Goal: Find specific page/section: Find specific page/section

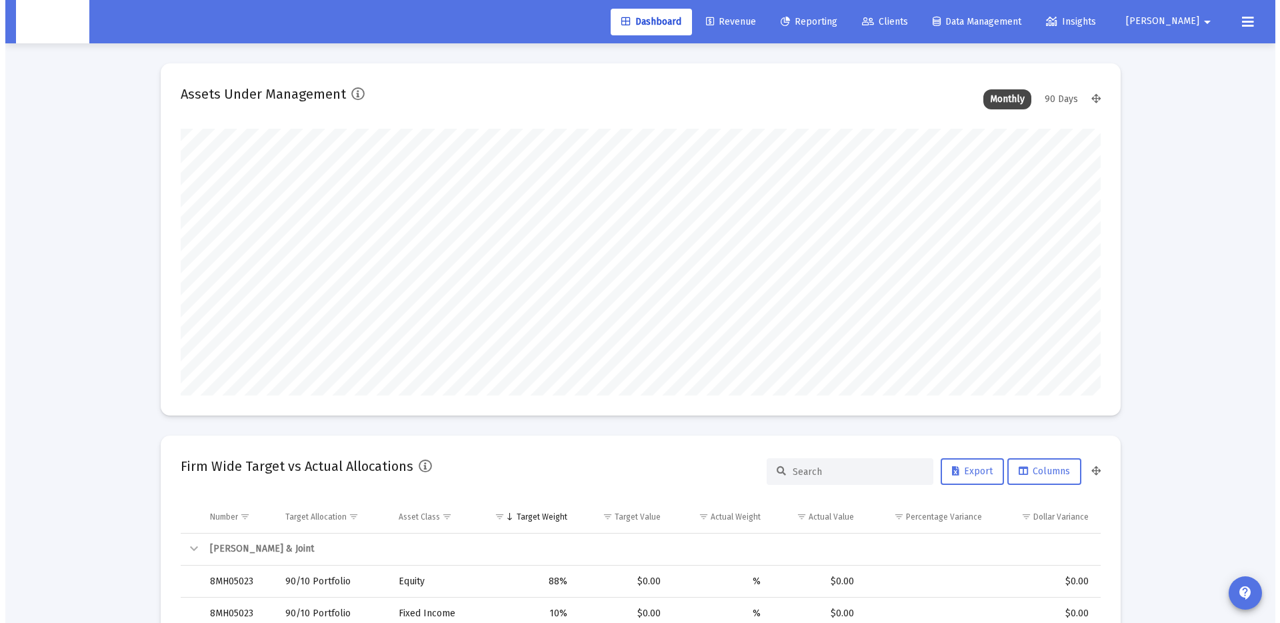
scroll to position [267, 495]
click at [903, 25] on span "Clients" at bounding box center [880, 21] width 46 height 11
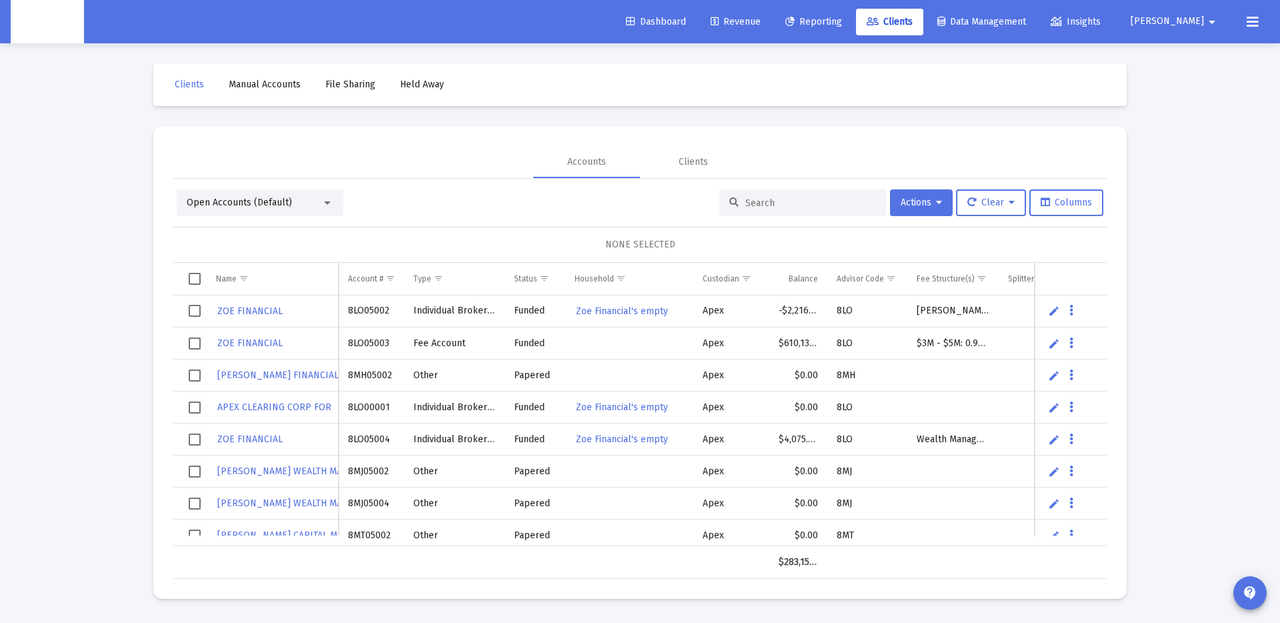
click at [767, 202] on input at bounding box center [810, 202] width 131 height 11
paste input "b2a92150-1fce-11ed-973b-070b6fcaf1d3"
type input "b2a92150-1fce-11ed-973b-070b6fcaf1d3"
paste input "4QU05002"
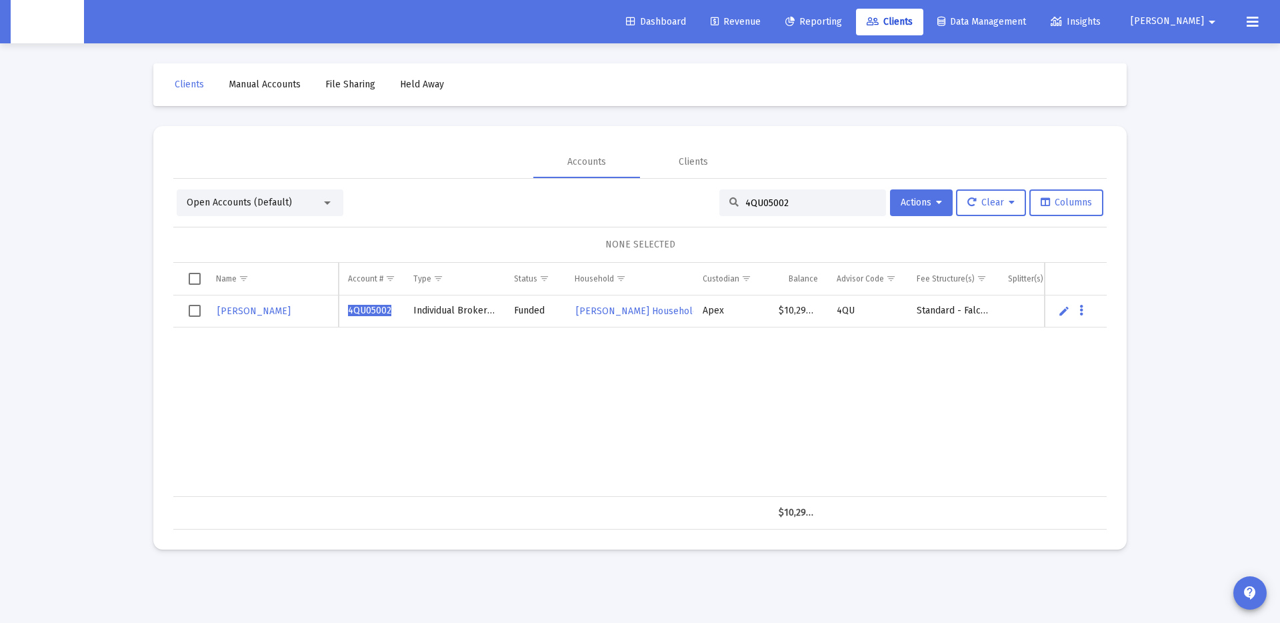
type input "4QU05002"
click at [281, 313] on span "[PERSON_NAME]" at bounding box center [253, 310] width 73 height 11
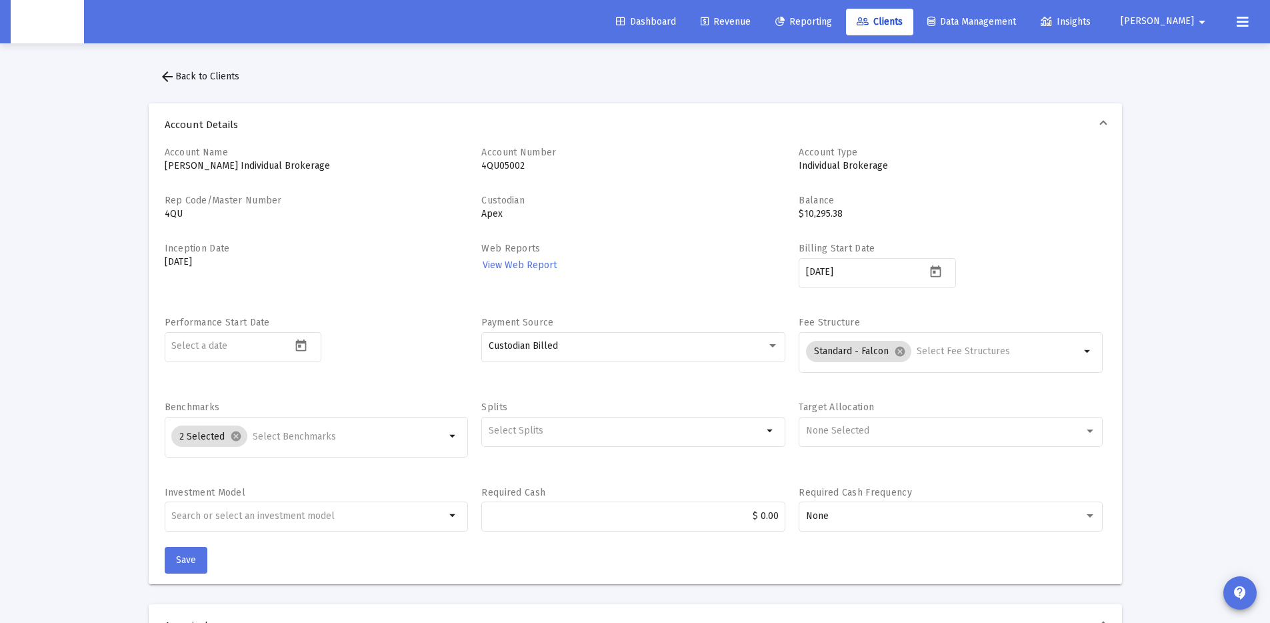
click at [167, 74] on mat-icon "arrow_back" at bounding box center [167, 77] width 16 height 16
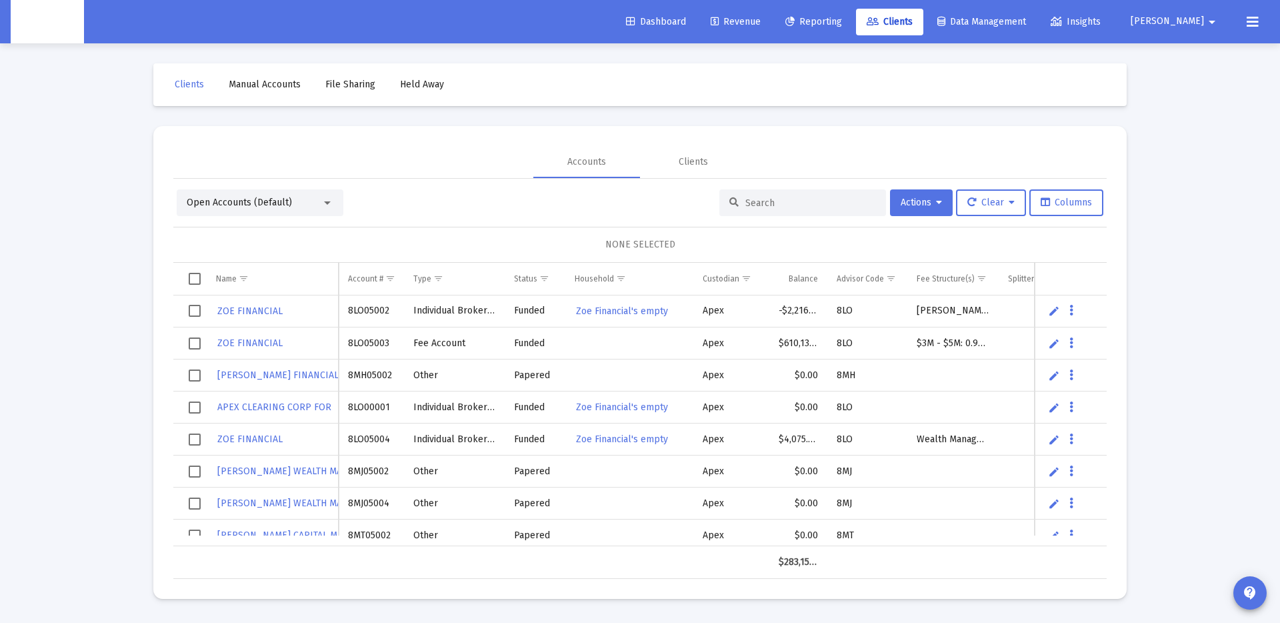
click at [749, 200] on input at bounding box center [810, 202] width 131 height 11
paste input "4QU05002"
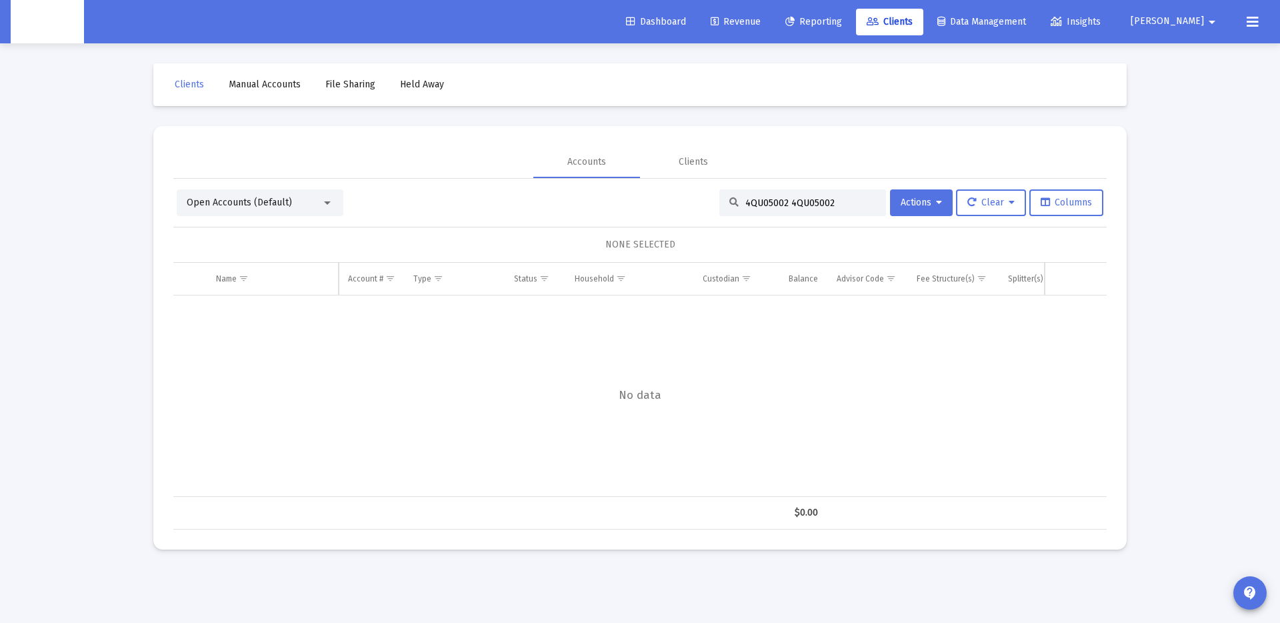
click at [796, 204] on input "4QU05002 4QU05002" at bounding box center [810, 202] width 131 height 11
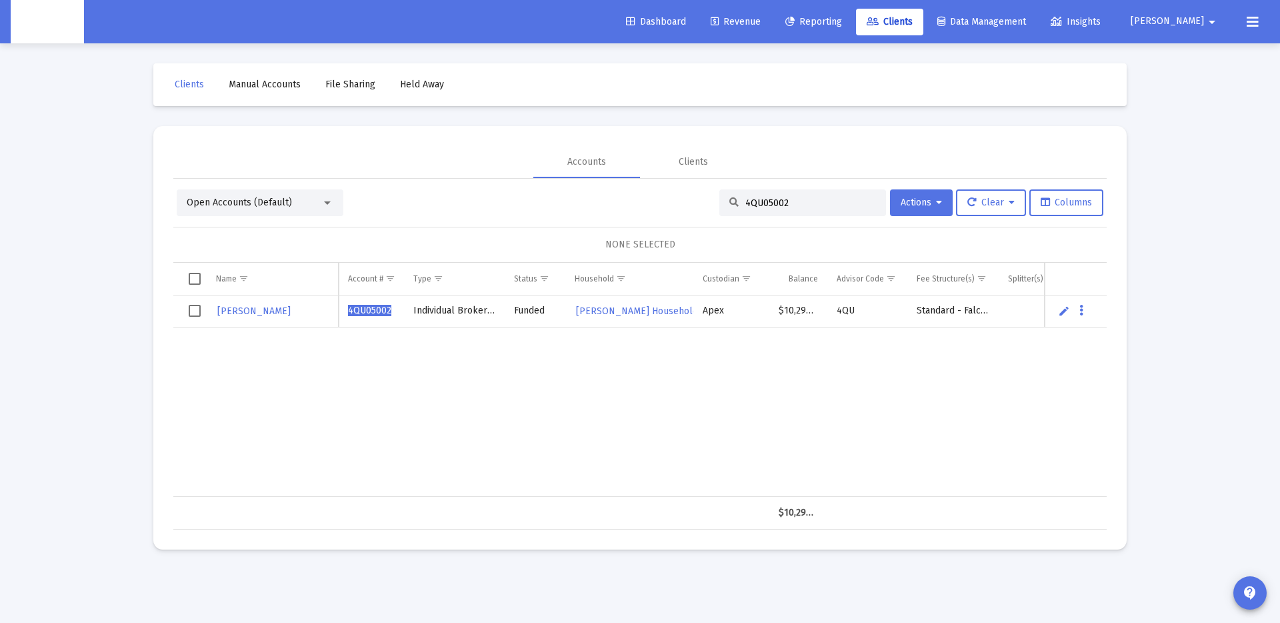
type input "4QU05002"
click at [800, 310] on td "$10,295.38" at bounding box center [798, 311] width 58 height 32
click at [644, 310] on span "[PERSON_NAME] Household REAL" at bounding box center [649, 310] width 146 height 11
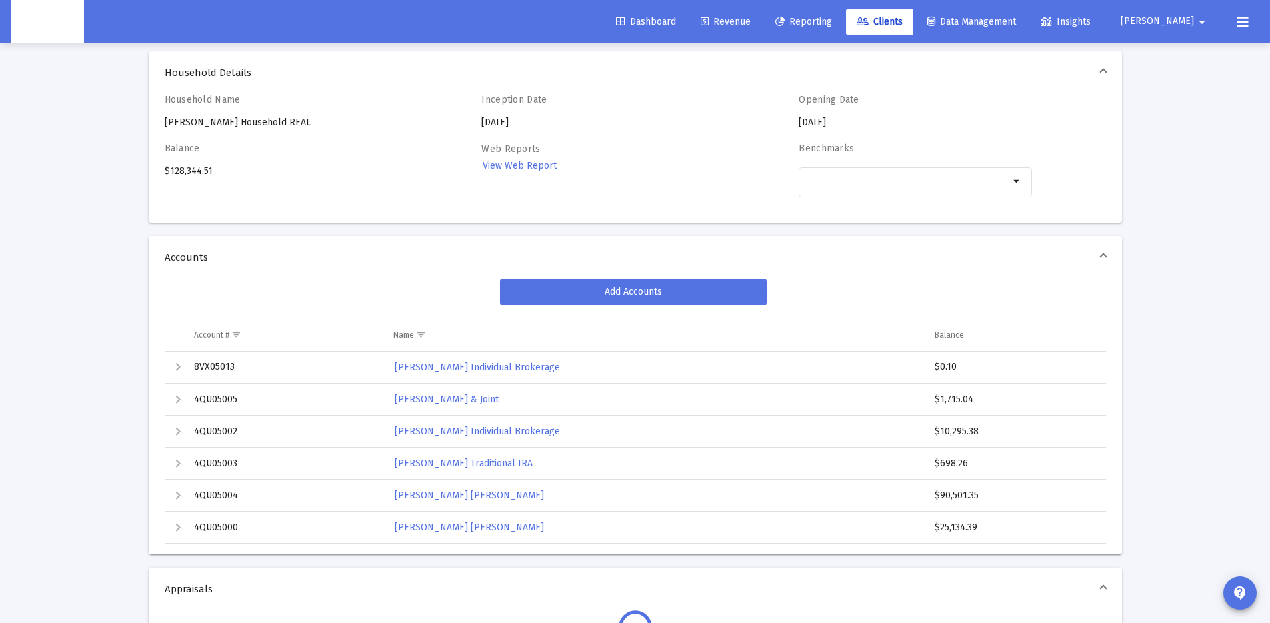
scroll to position [51, 0]
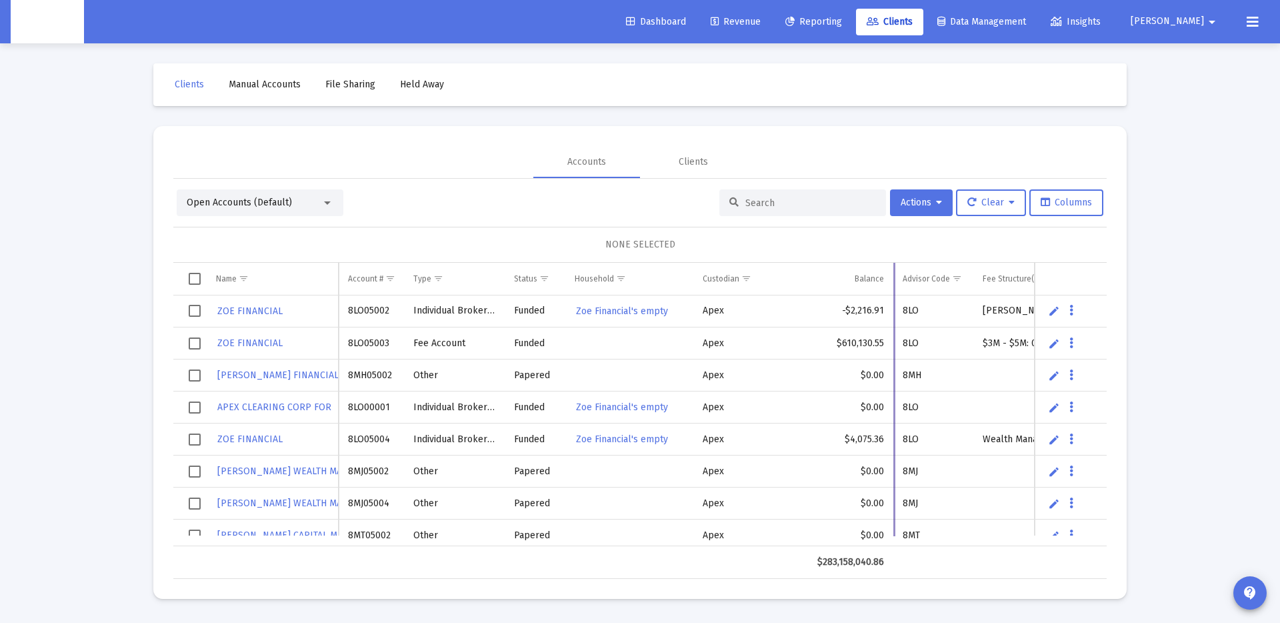
drag, startPoint x: 827, startPoint y: 273, endPoint x: 900, endPoint y: 276, distance: 72.7
click at [900, 276] on div "Name Name Account # Type Status Household Custodian Balance Advisor Code Fee St…" at bounding box center [639, 421] width 933 height 316
click at [757, 199] on input at bounding box center [810, 202] width 131 height 11
paste input "8VX05013"
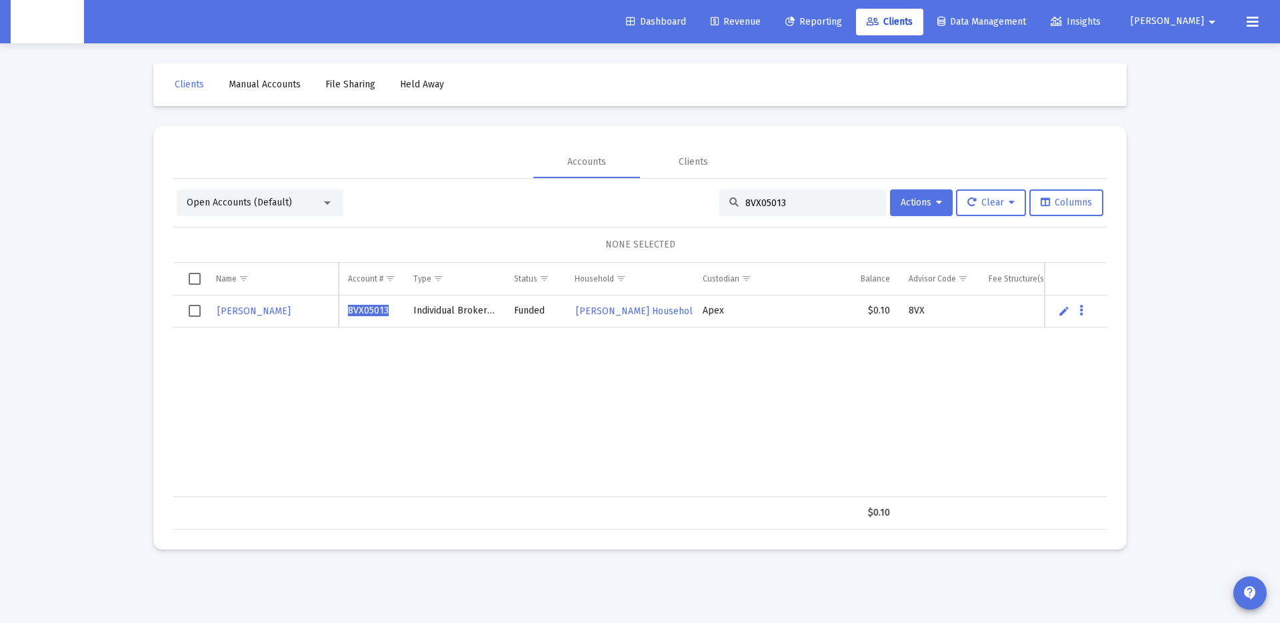
type input "8VX05013"
